Goal: Find specific page/section: Find specific page/section

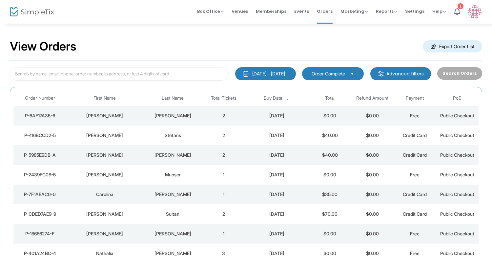
click at [113, 112] on td "[PERSON_NAME]" at bounding box center [105, 116] width 76 height 20
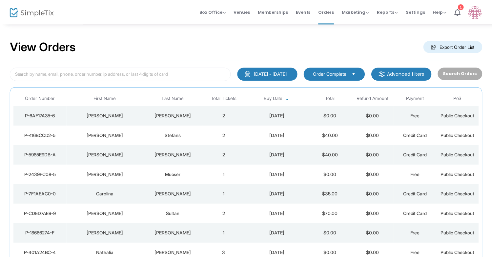
scroll to position [5, 0]
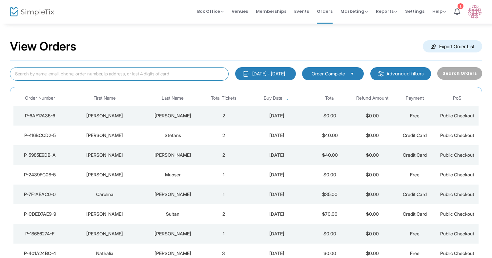
click at [98, 76] on input at bounding box center [119, 73] width 219 height 13
type input "marshall"
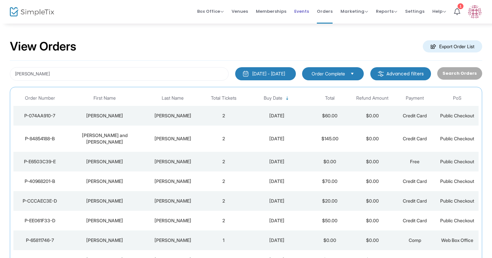
click at [303, 11] on span "Events" at bounding box center [301, 11] width 15 height 17
